Goal: Check status

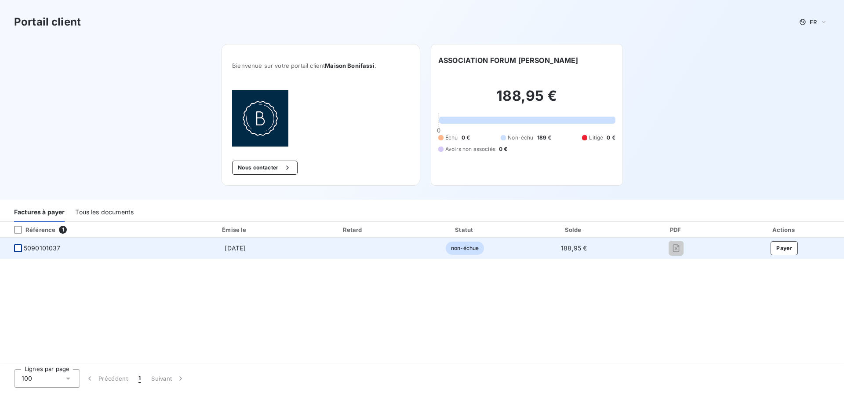
click at [14, 249] on div at bounding box center [18, 248] width 8 height 8
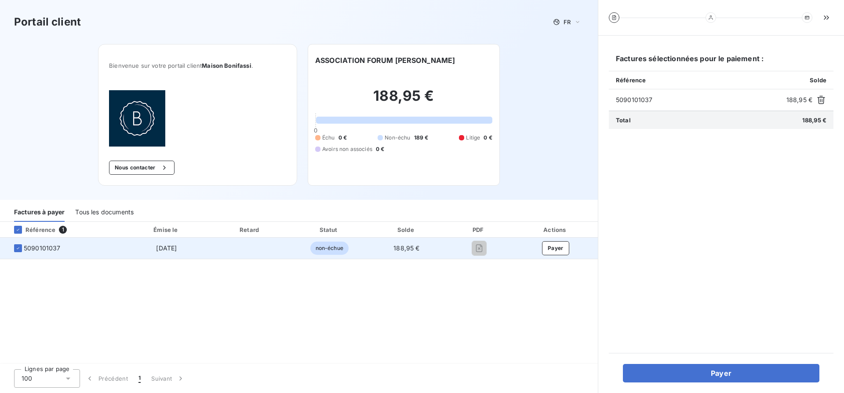
click at [319, 245] on span "non-échue" at bounding box center [330, 247] width 38 height 13
click at [17, 250] on icon at bounding box center [17, 247] width 5 height 5
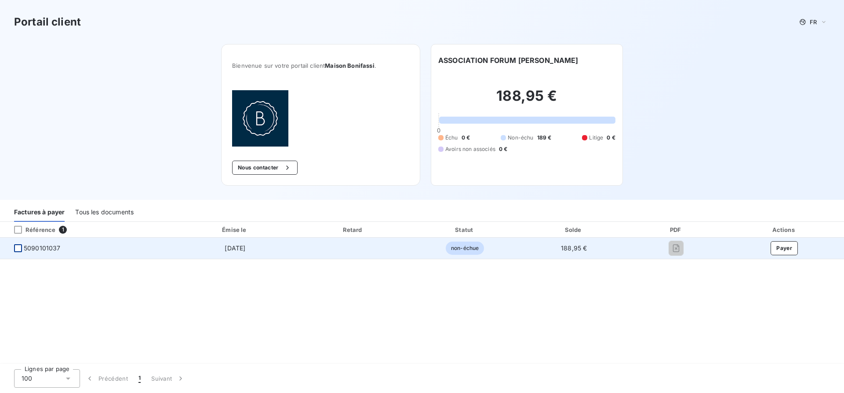
click at [17, 249] on div at bounding box center [18, 248] width 8 height 8
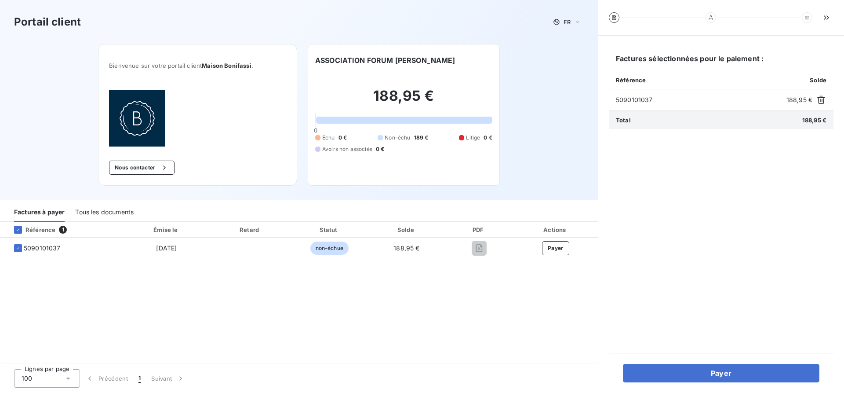
click at [144, 119] on img at bounding box center [137, 118] width 56 height 56
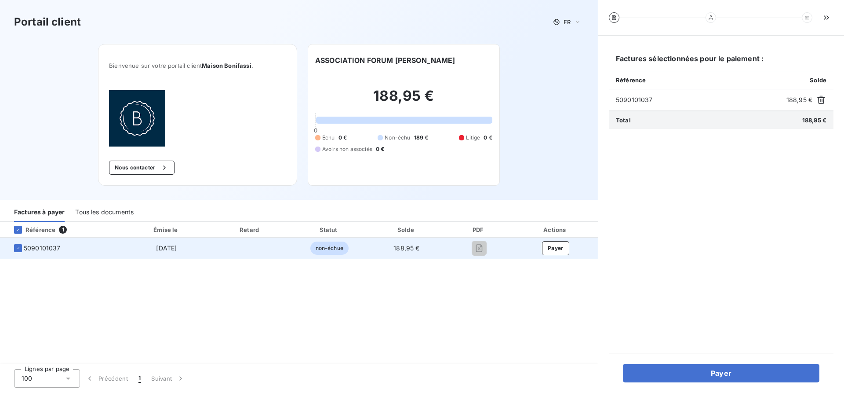
click at [336, 250] on span "non-échue" at bounding box center [330, 247] width 38 height 13
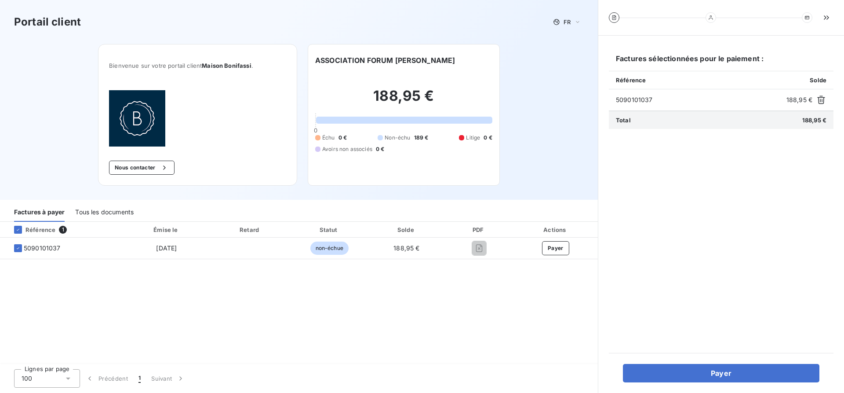
click at [83, 278] on div "Référence 1 Émise le Retard Statut Solde PDF Actions 5090101037 [DATE] non-échu…" at bounding box center [299, 293] width 598 height 143
click at [16, 245] on div at bounding box center [18, 248] width 8 height 8
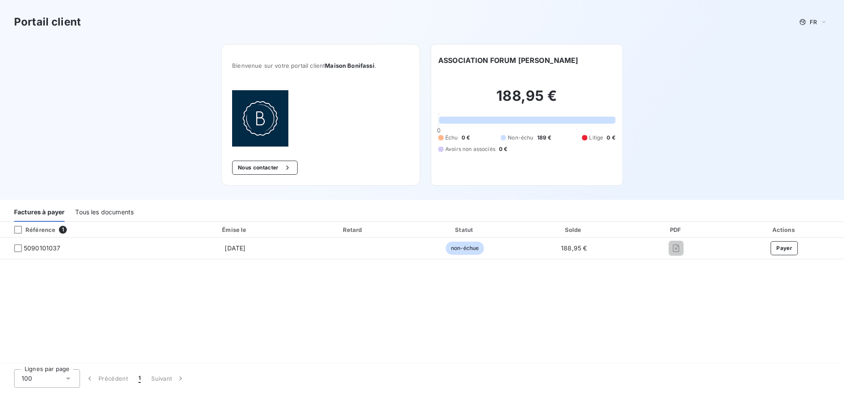
click at [113, 215] on div "Tous les documents" at bounding box center [104, 212] width 58 height 18
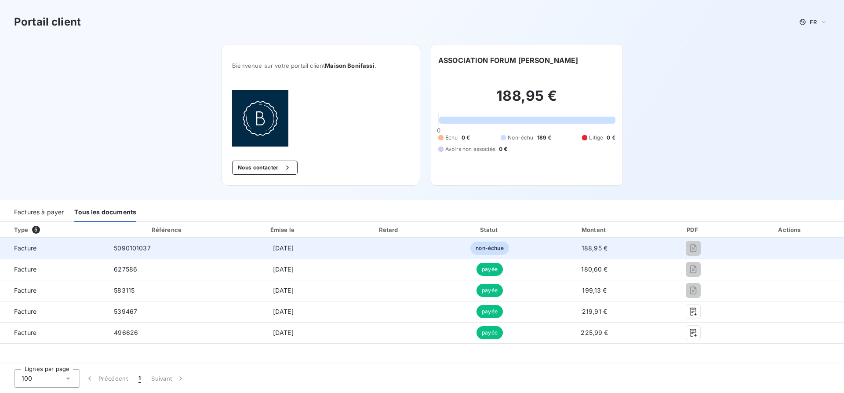
click at [632, 250] on td "188,95 €" at bounding box center [595, 248] width 110 height 21
click at [20, 246] on span "Facture" at bounding box center [53, 248] width 93 height 9
click at [19, 246] on span "Facture" at bounding box center [53, 248] width 93 height 9
click at [113, 253] on td "5090101037" at bounding box center [167, 248] width 121 height 21
drag, startPoint x: 122, startPoint y: 248, endPoint x: 174, endPoint y: 248, distance: 51.9
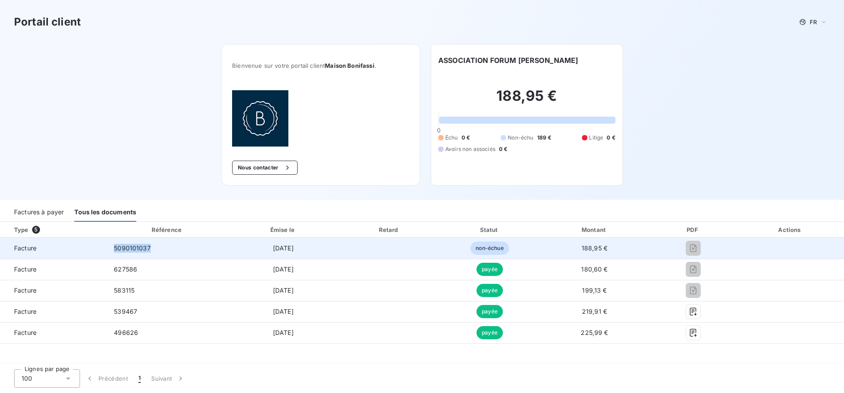
click at [174, 248] on td "5090101037" at bounding box center [167, 248] width 121 height 21
drag, startPoint x: 284, startPoint y: 250, endPoint x: 324, endPoint y: 251, distance: 39.6
click at [324, 251] on td "[DATE]" at bounding box center [283, 248] width 111 height 21
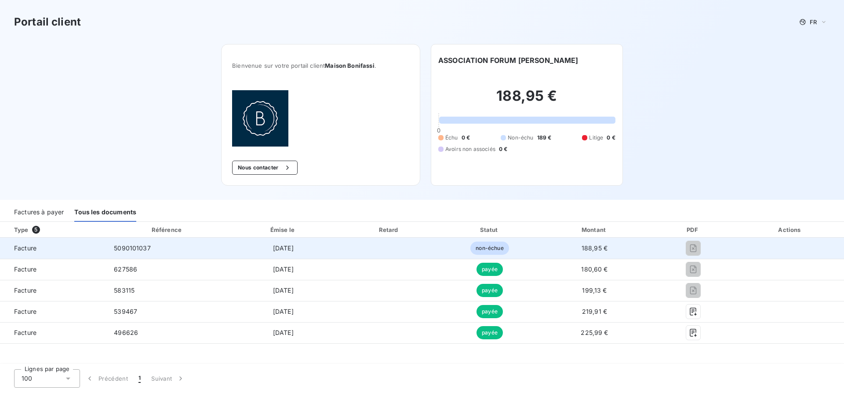
click at [494, 249] on span "non-échue" at bounding box center [490, 247] width 38 height 13
click at [29, 252] on span "Facture" at bounding box center [53, 248] width 93 height 9
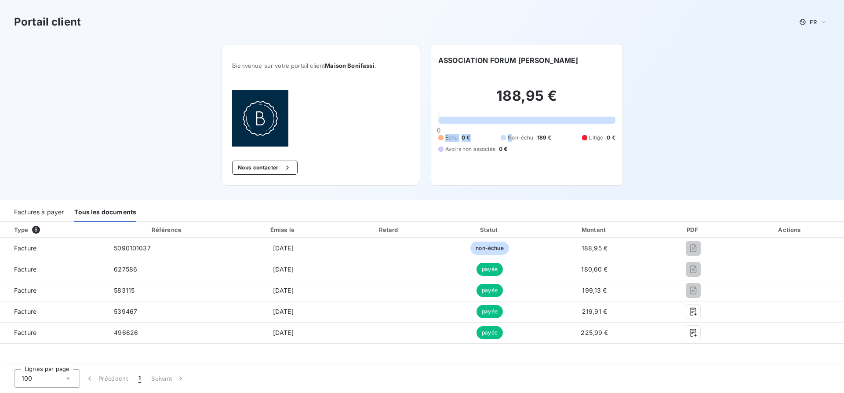
drag, startPoint x: 510, startPoint y: 147, endPoint x: 447, endPoint y: 137, distance: 64.2
click at [447, 137] on div "Échu 0 € Non-échu 189 € Litige 0 € Avoirs non associés 0 €" at bounding box center [527, 143] width 177 height 19
click at [536, 150] on div "Échu 0 € Non-échu 189 € Litige 0 € Avoirs non associés 0 €" at bounding box center [527, 143] width 177 height 19
click at [272, 117] on img at bounding box center [260, 118] width 56 height 56
drag, startPoint x: 326, startPoint y: 63, endPoint x: 377, endPoint y: 64, distance: 50.6
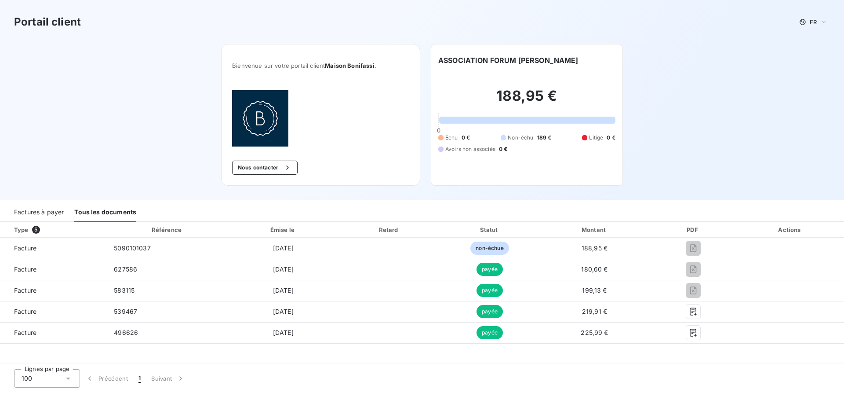
click at [377, 64] on span "Bienvenue sur votre portail client Maison Bonifassi ." at bounding box center [320, 65] width 177 height 7
click at [32, 215] on div "Factures à payer" at bounding box center [39, 212] width 50 height 18
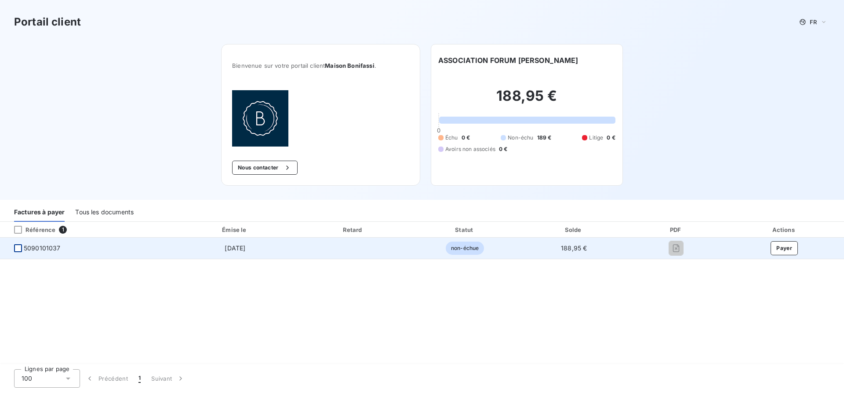
click at [18, 249] on div at bounding box center [18, 248] width 8 height 8
